Goal: Check status: Check status

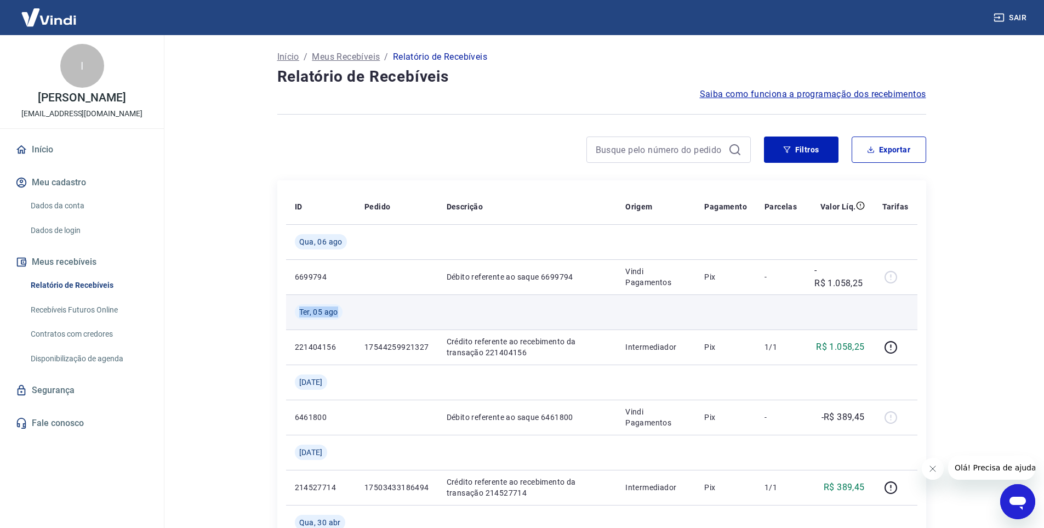
drag, startPoint x: 300, startPoint y: 312, endPoint x: 422, endPoint y: 312, distance: 121.7
click at [347, 311] on div "Ter, 05 ago" at bounding box center [321, 311] width 52 height 15
click at [466, 312] on td at bounding box center [527, 311] width 179 height 35
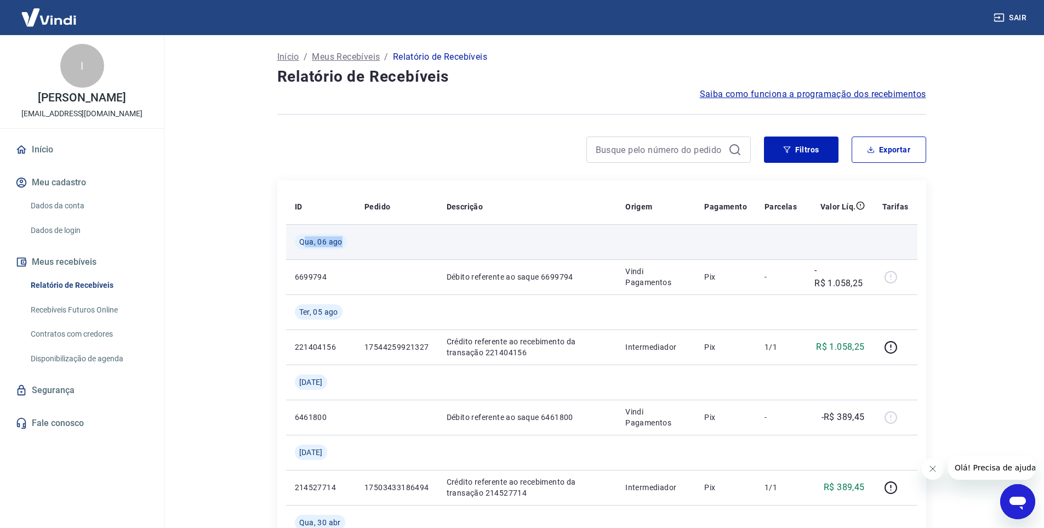
drag, startPoint x: 303, startPoint y: 242, endPoint x: 348, endPoint y: 240, distance: 45.6
click at [347, 240] on div "Qua, 06 ago" at bounding box center [321, 241] width 52 height 15
click at [400, 255] on td at bounding box center [397, 241] width 82 height 35
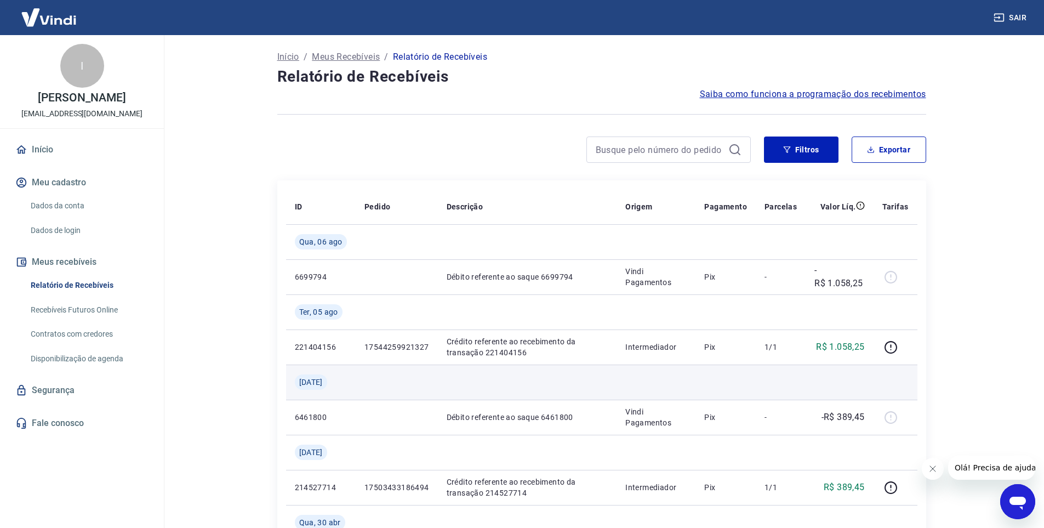
scroll to position [55, 0]
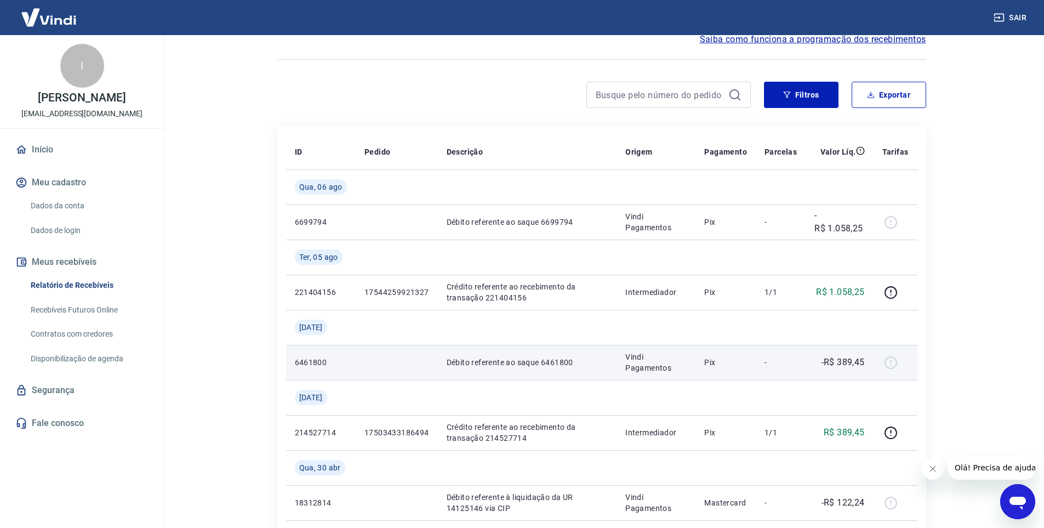
click at [512, 362] on p "Débito referente ao saque 6461800" at bounding box center [528, 362] width 162 height 11
click at [295, 364] on p "6461800" at bounding box center [321, 362] width 52 height 11
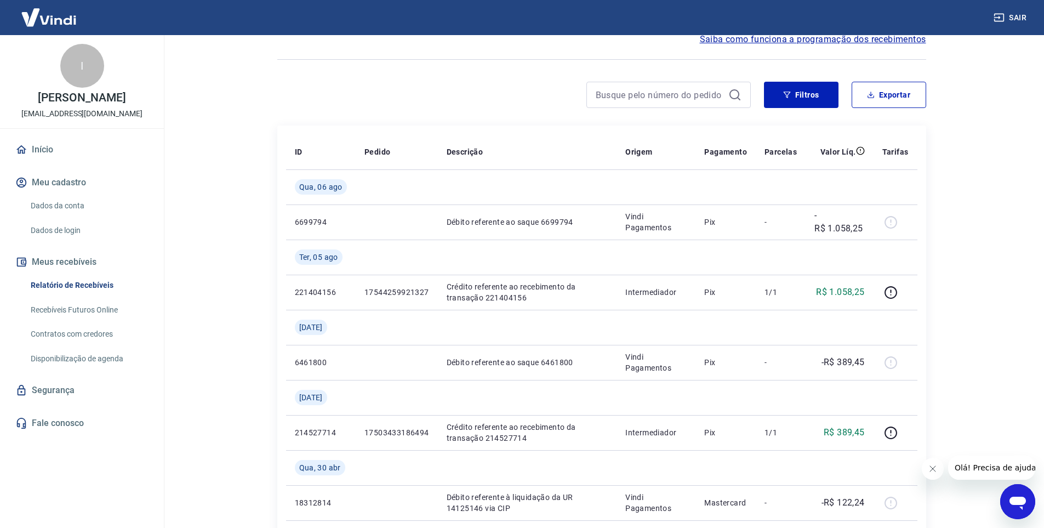
click at [47, 312] on link "Recebíveis Futuros Online" at bounding box center [88, 310] width 124 height 22
